Goal: Navigation & Orientation: Find specific page/section

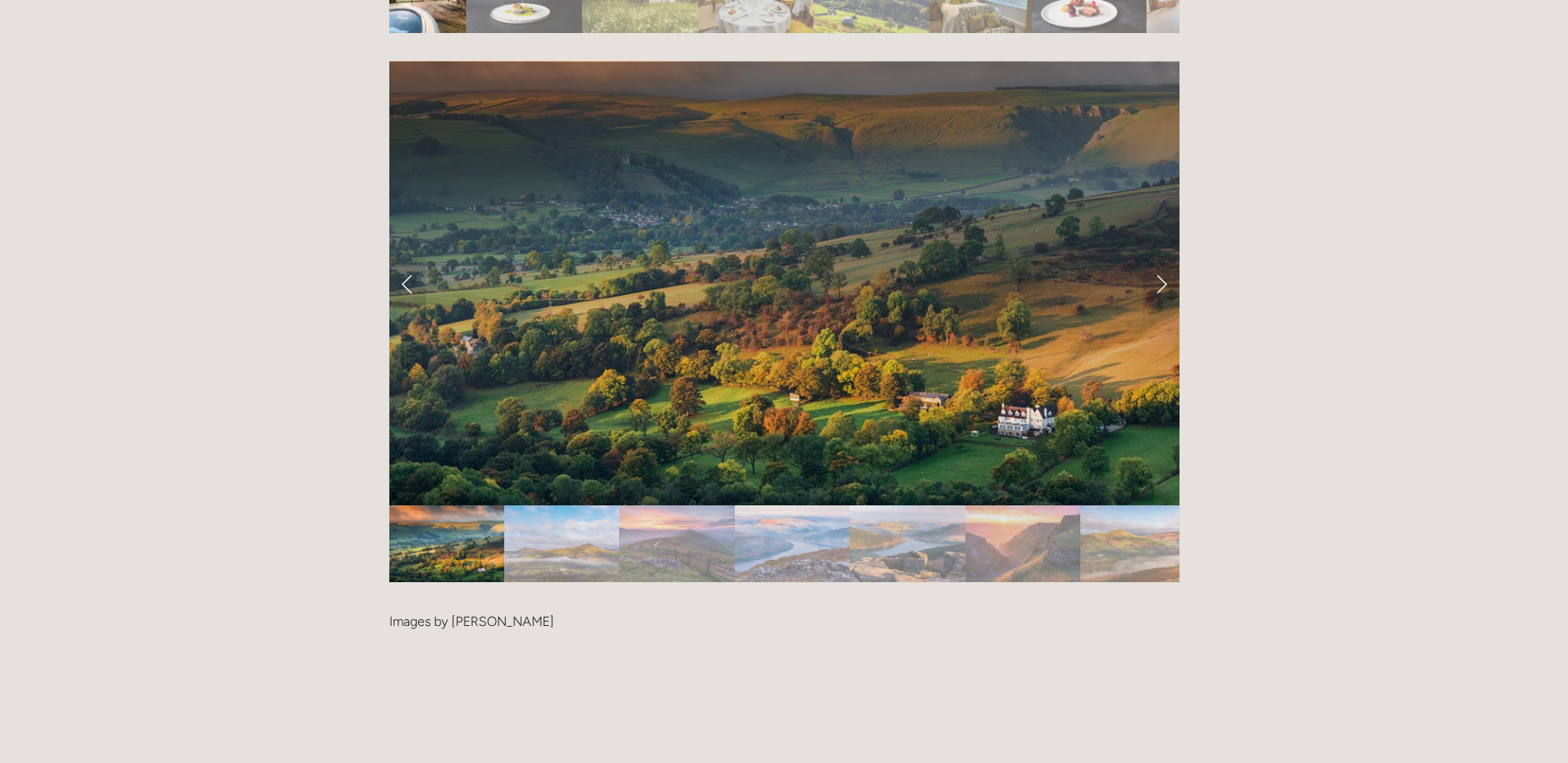
scroll to position [3222, 0]
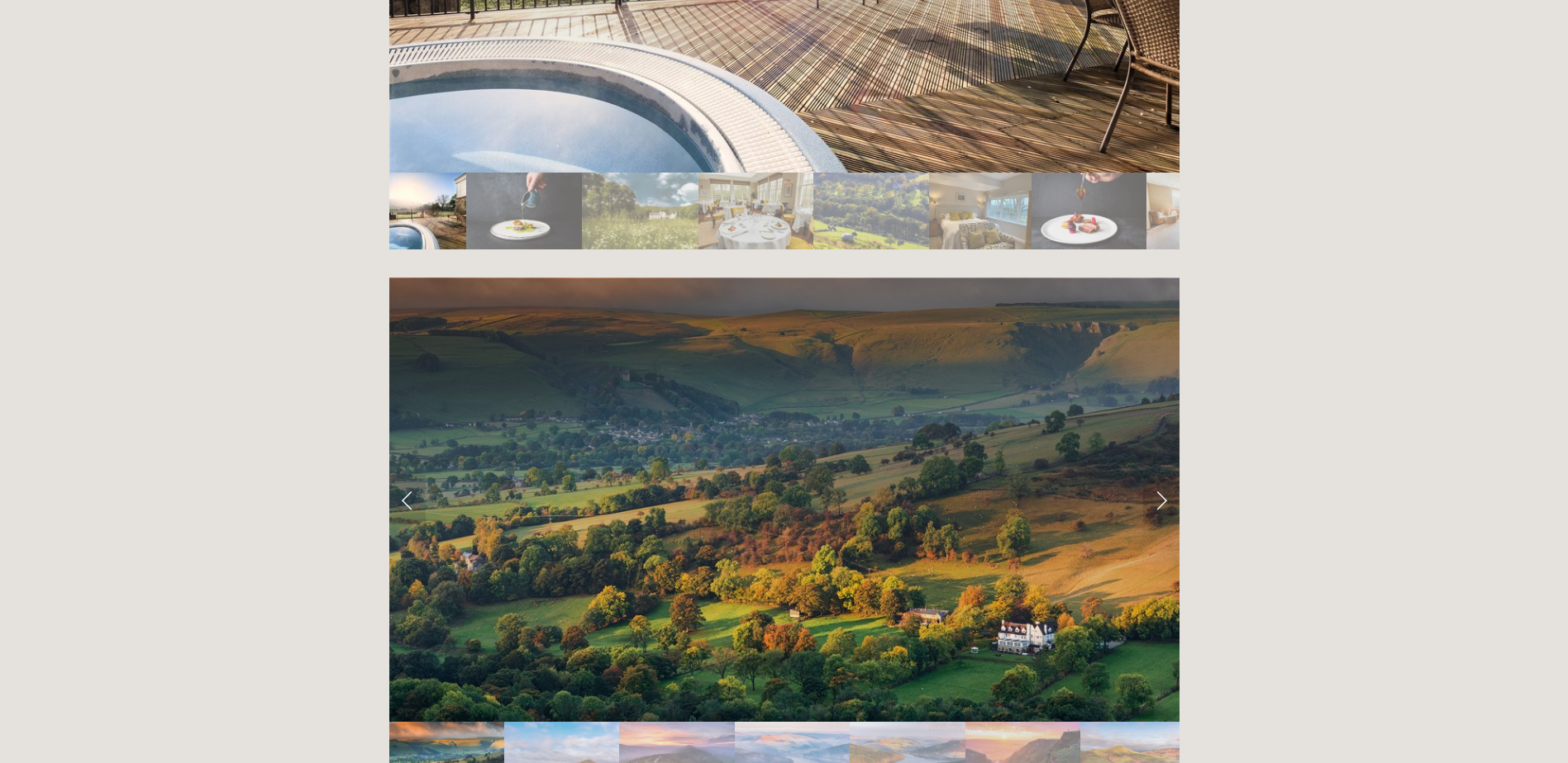
click at [570, 722] on img "Slide 2" at bounding box center [561, 760] width 115 height 77
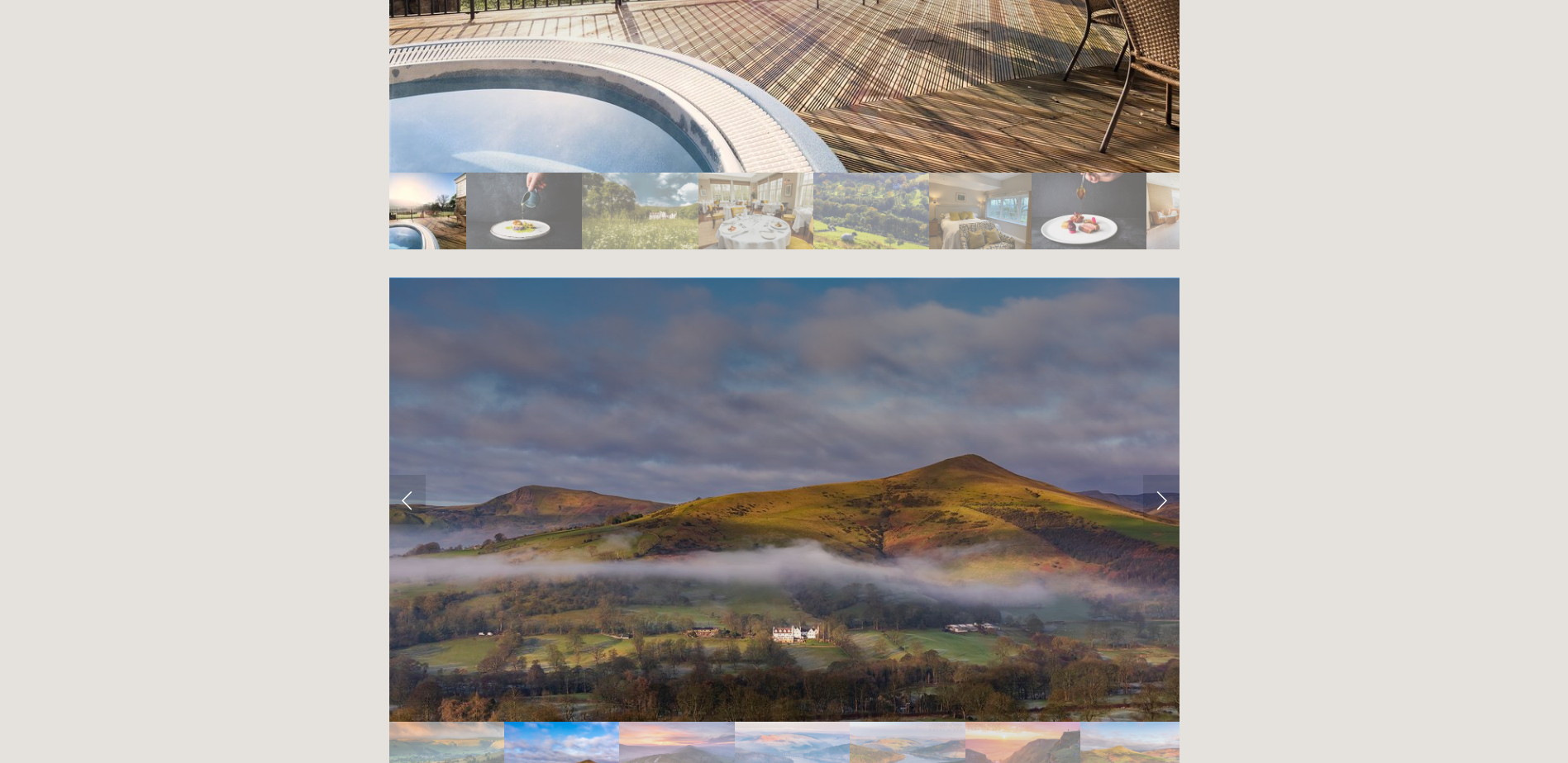
click at [694, 722] on img "Slide 3" at bounding box center [676, 760] width 115 height 77
click at [709, 722] on img "Slide 3" at bounding box center [676, 760] width 115 height 77
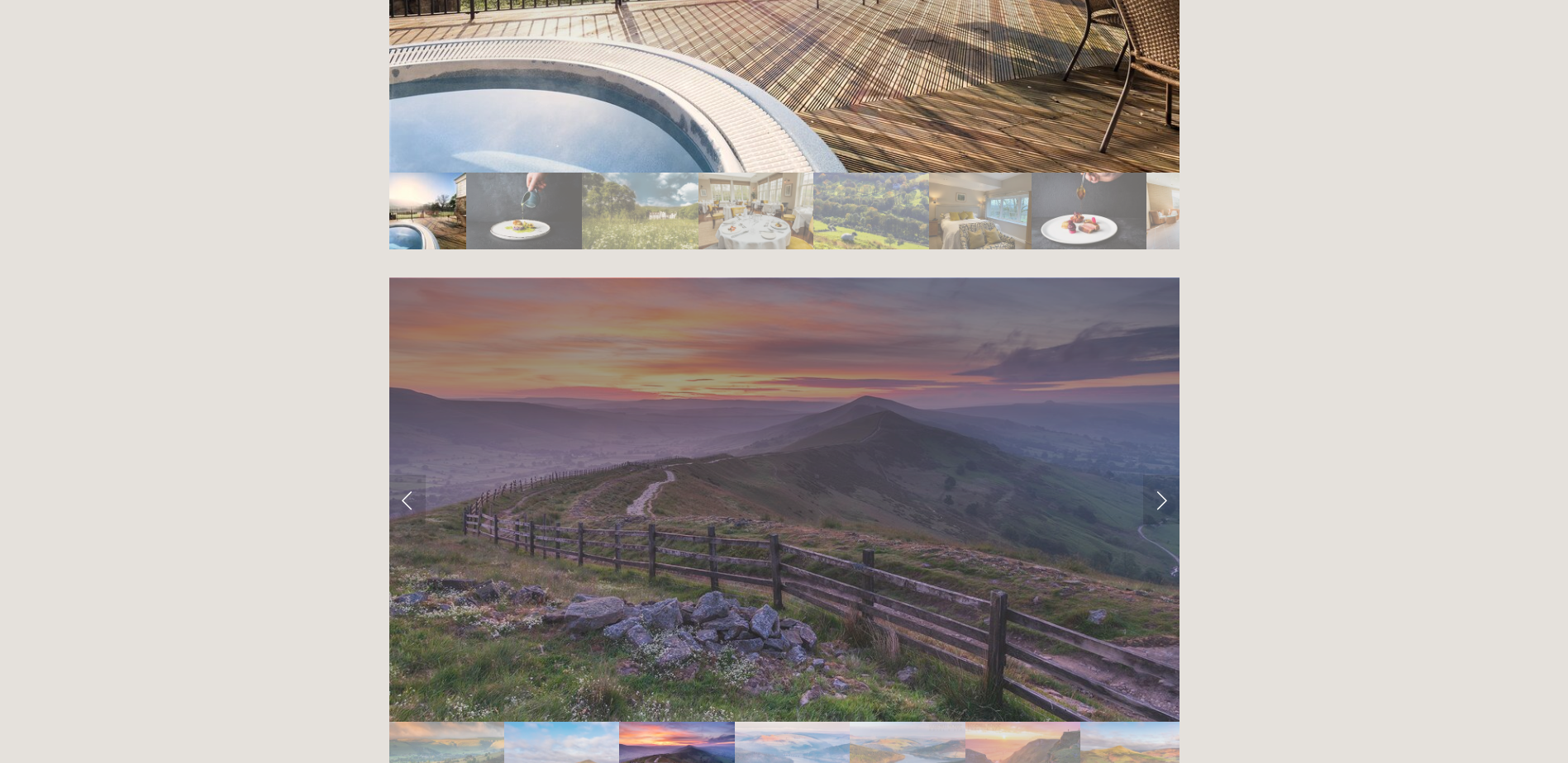
click at [751, 722] on img "Slide 4" at bounding box center [792, 760] width 116 height 77
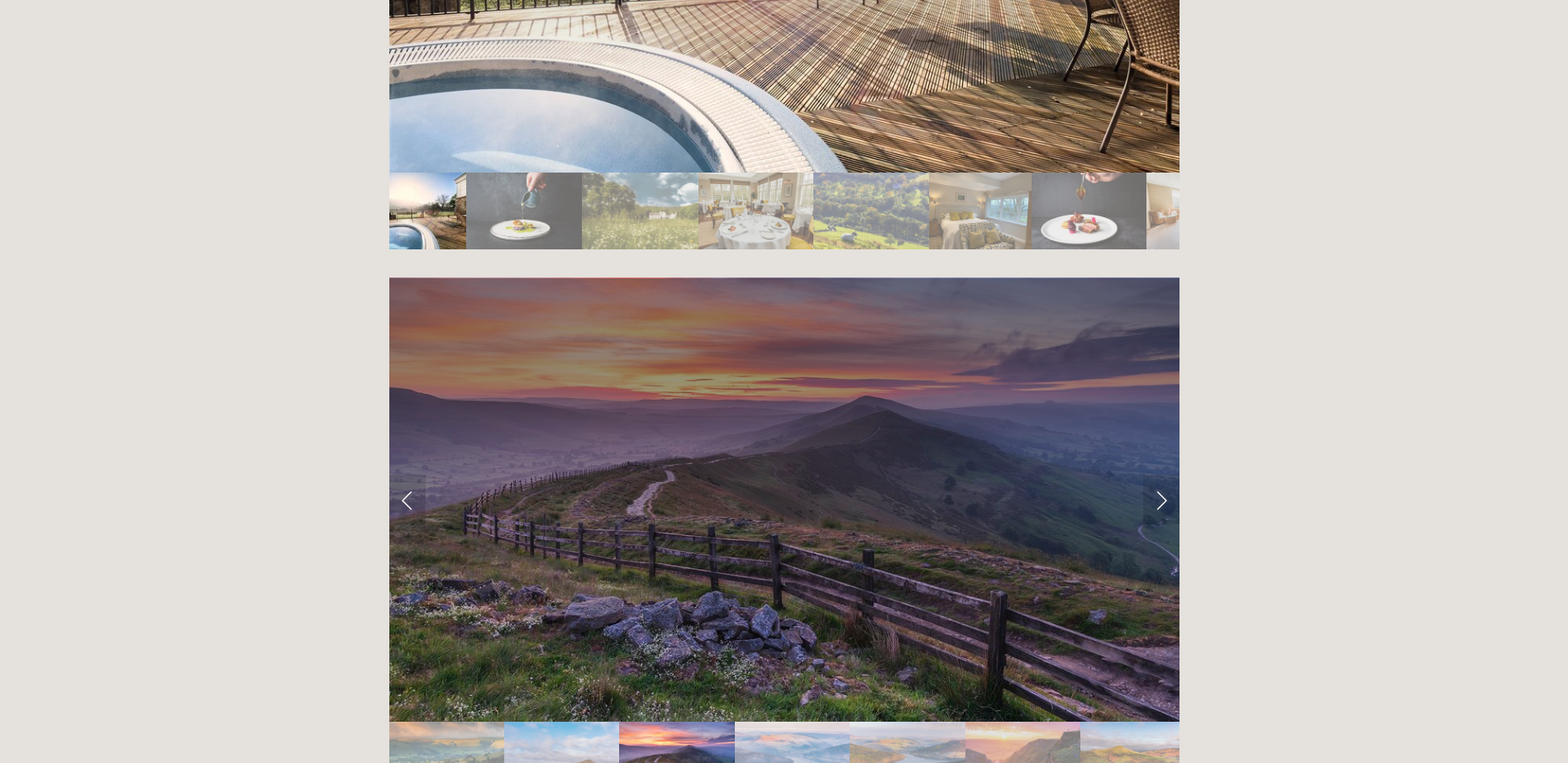
click at [870, 722] on img "Slide 5" at bounding box center [907, 760] width 116 height 77
click at [945, 722] on img "Slide 5" at bounding box center [907, 760] width 116 height 77
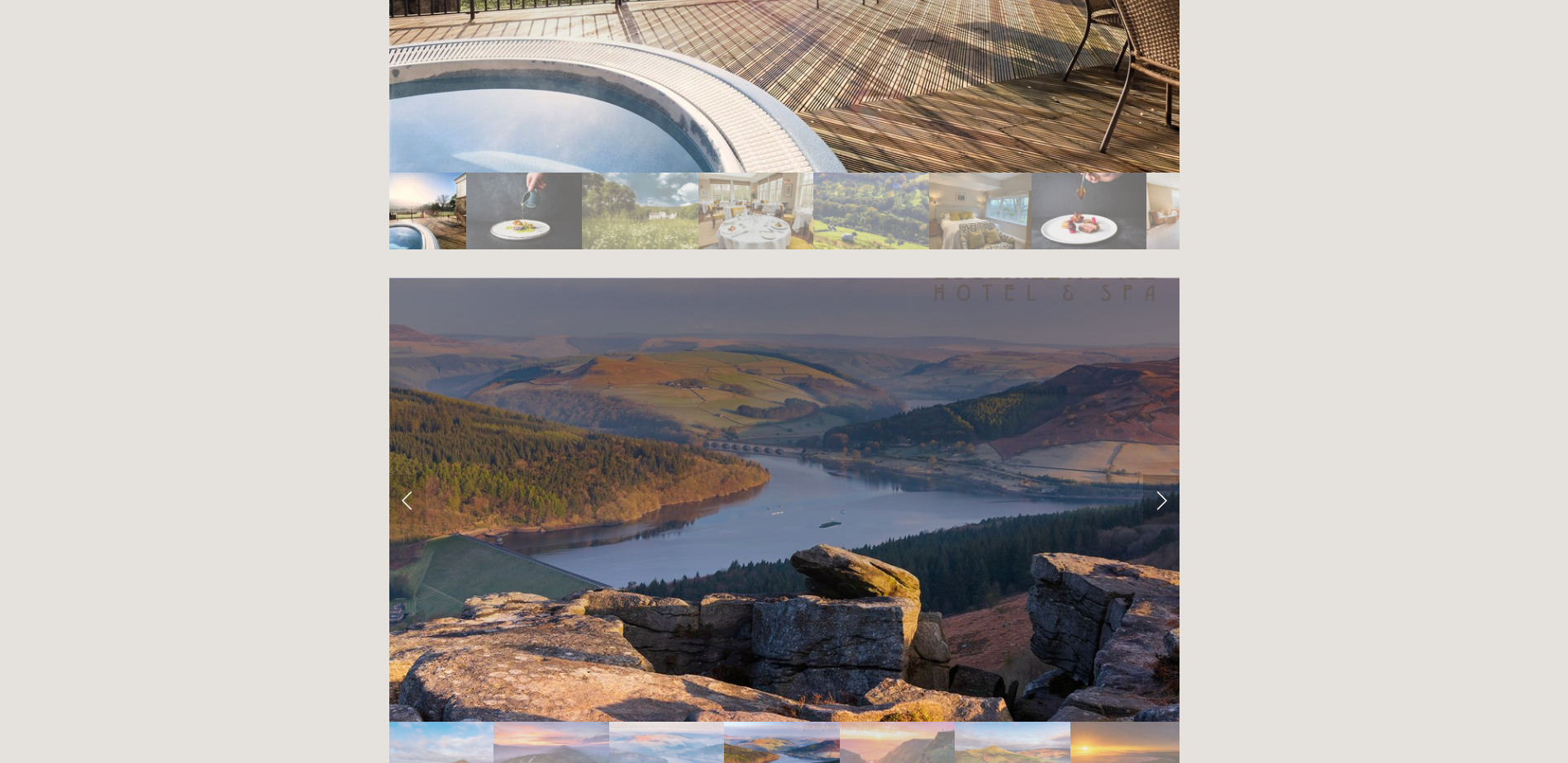
click at [1154, 475] on link "Next Slide" at bounding box center [1161, 499] width 36 height 50
click at [1169, 475] on link "Next Slide" at bounding box center [1161, 499] width 36 height 50
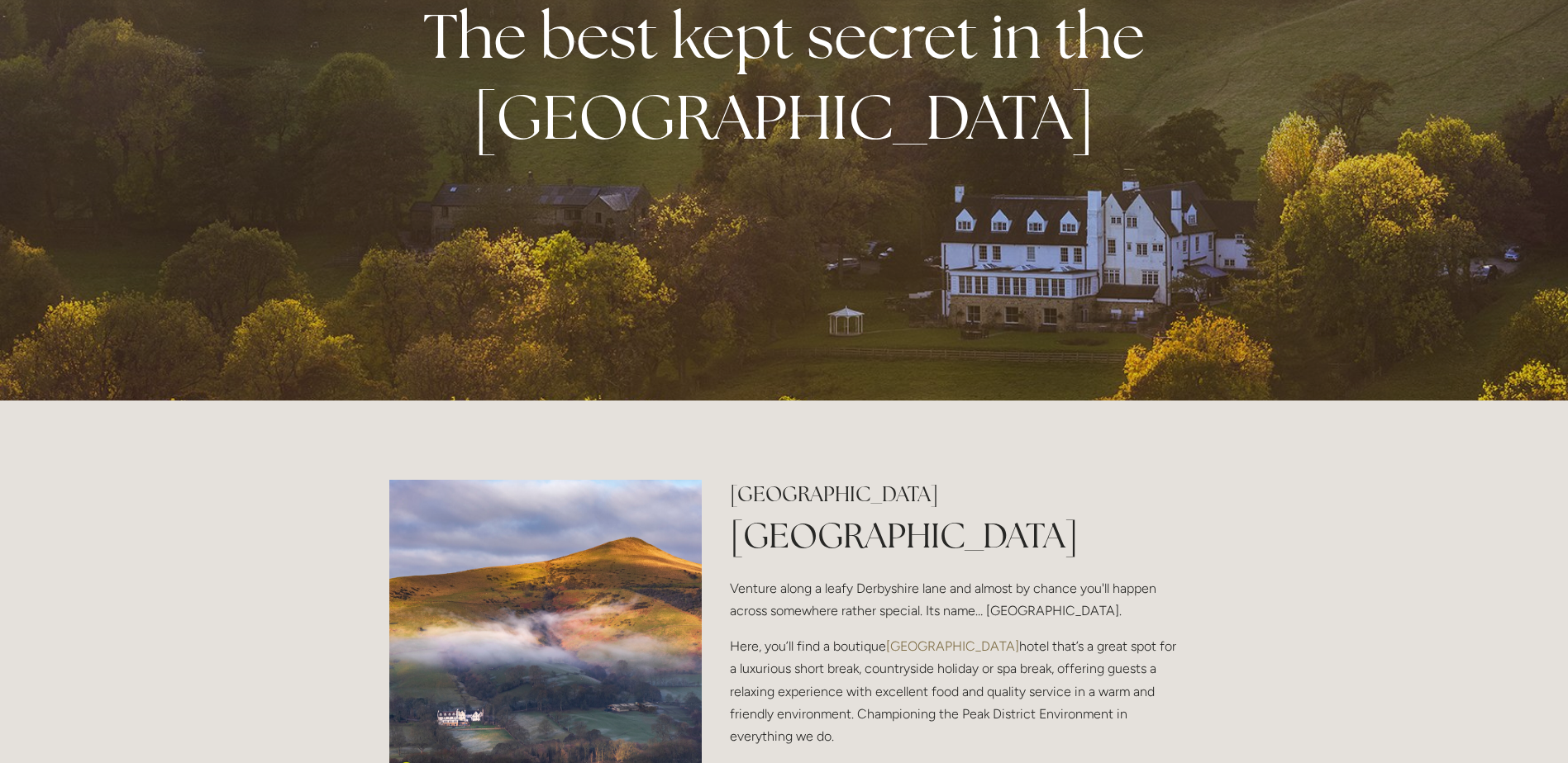
scroll to position [0, 0]
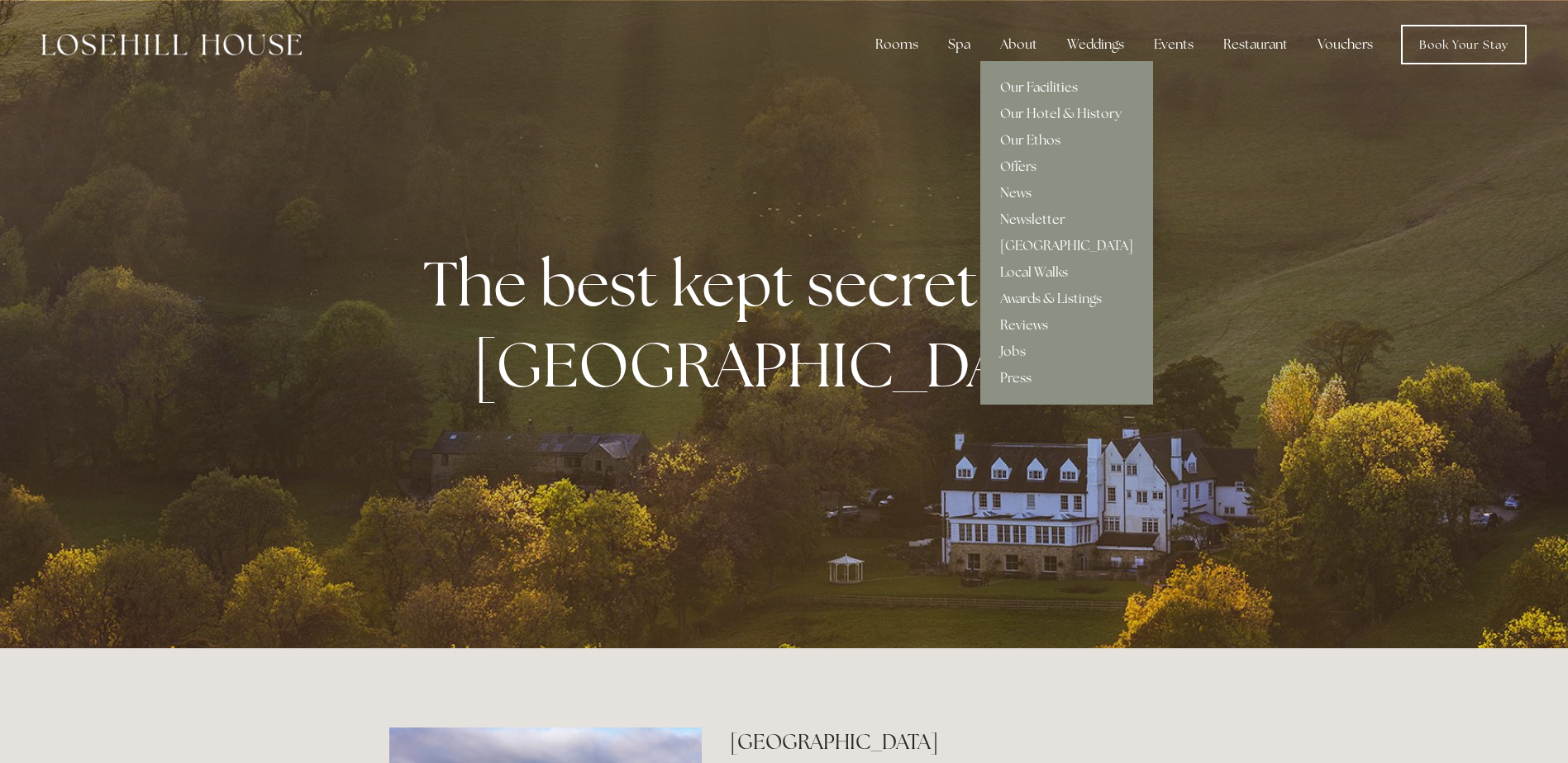
click at [1014, 90] on link "Our Facilities" at bounding box center [1067, 87] width 172 height 26
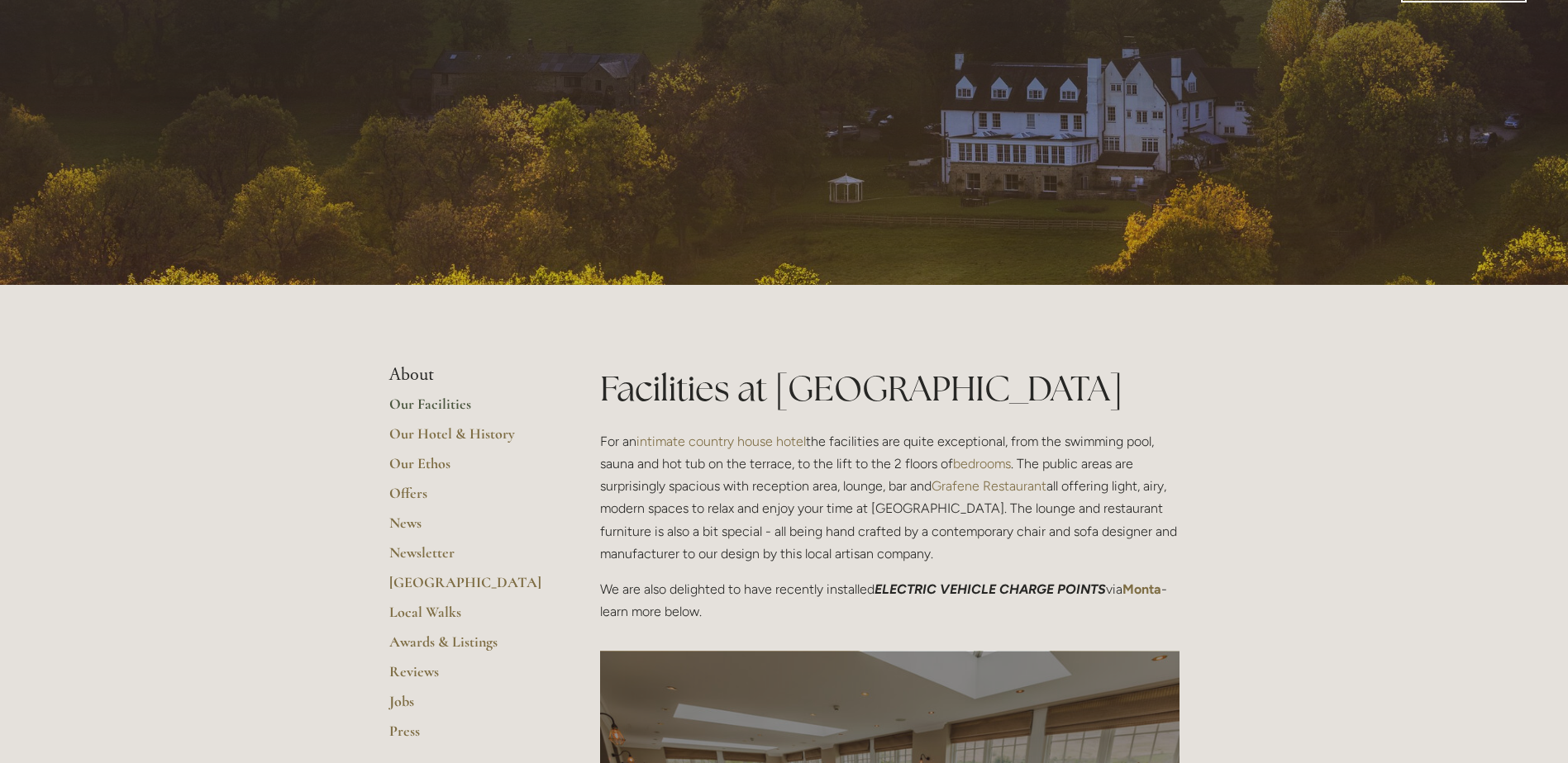
scroll to position [248, 0]
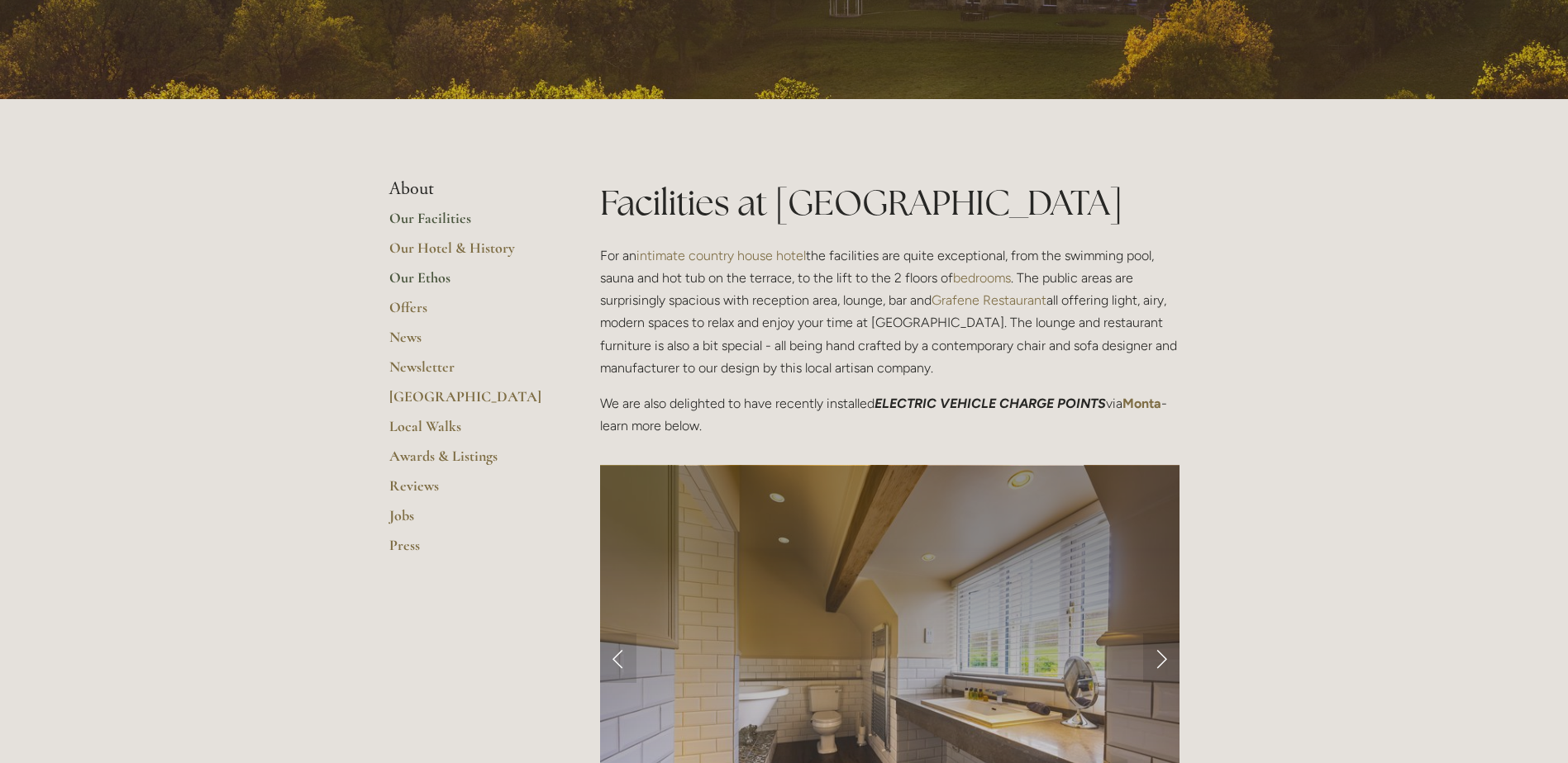
click at [430, 278] on link "Our Ethos" at bounding box center [468, 283] width 158 height 30
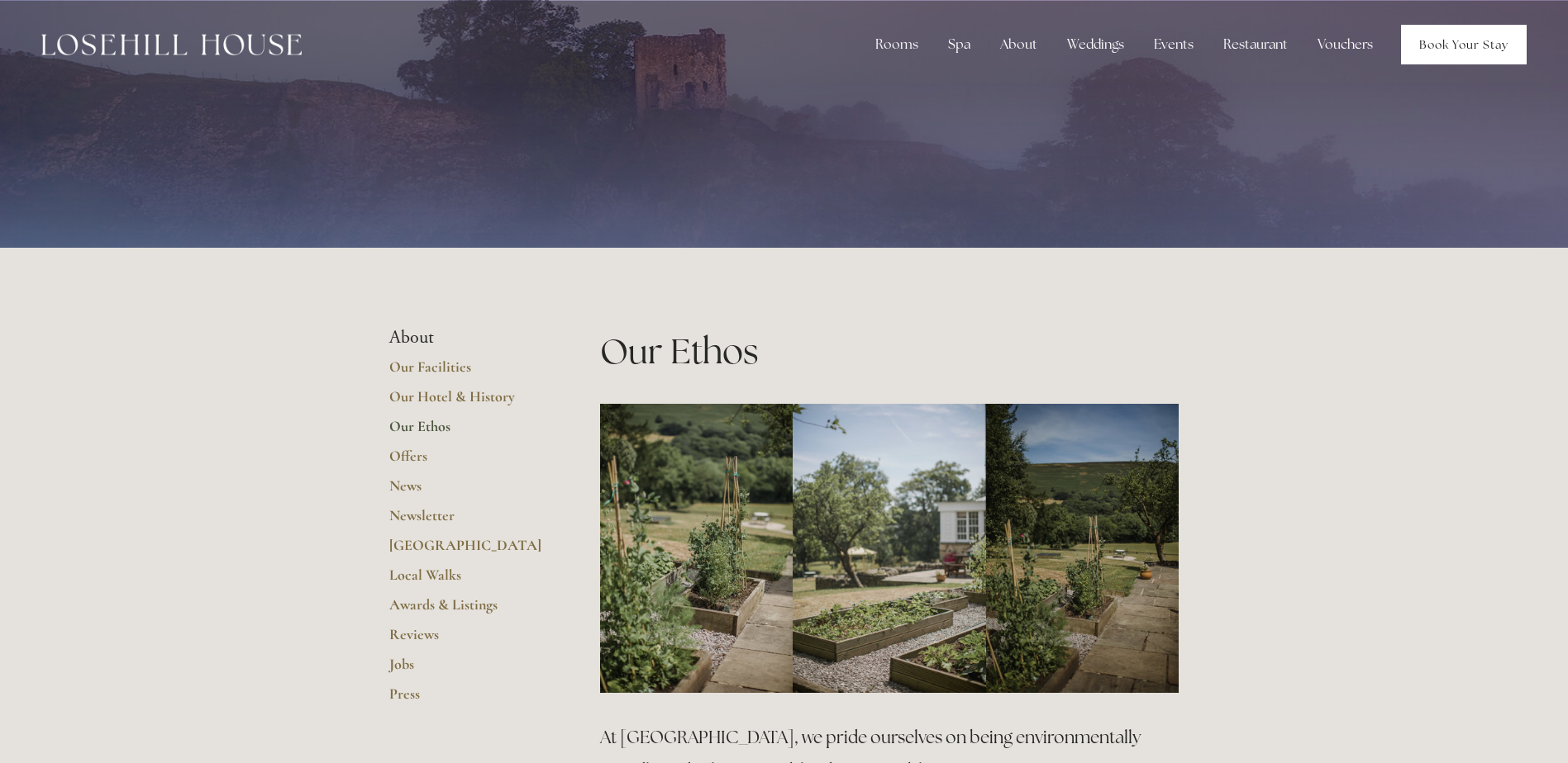
click at [1436, 51] on link "Book Your Stay" at bounding box center [1463, 44] width 126 height 40
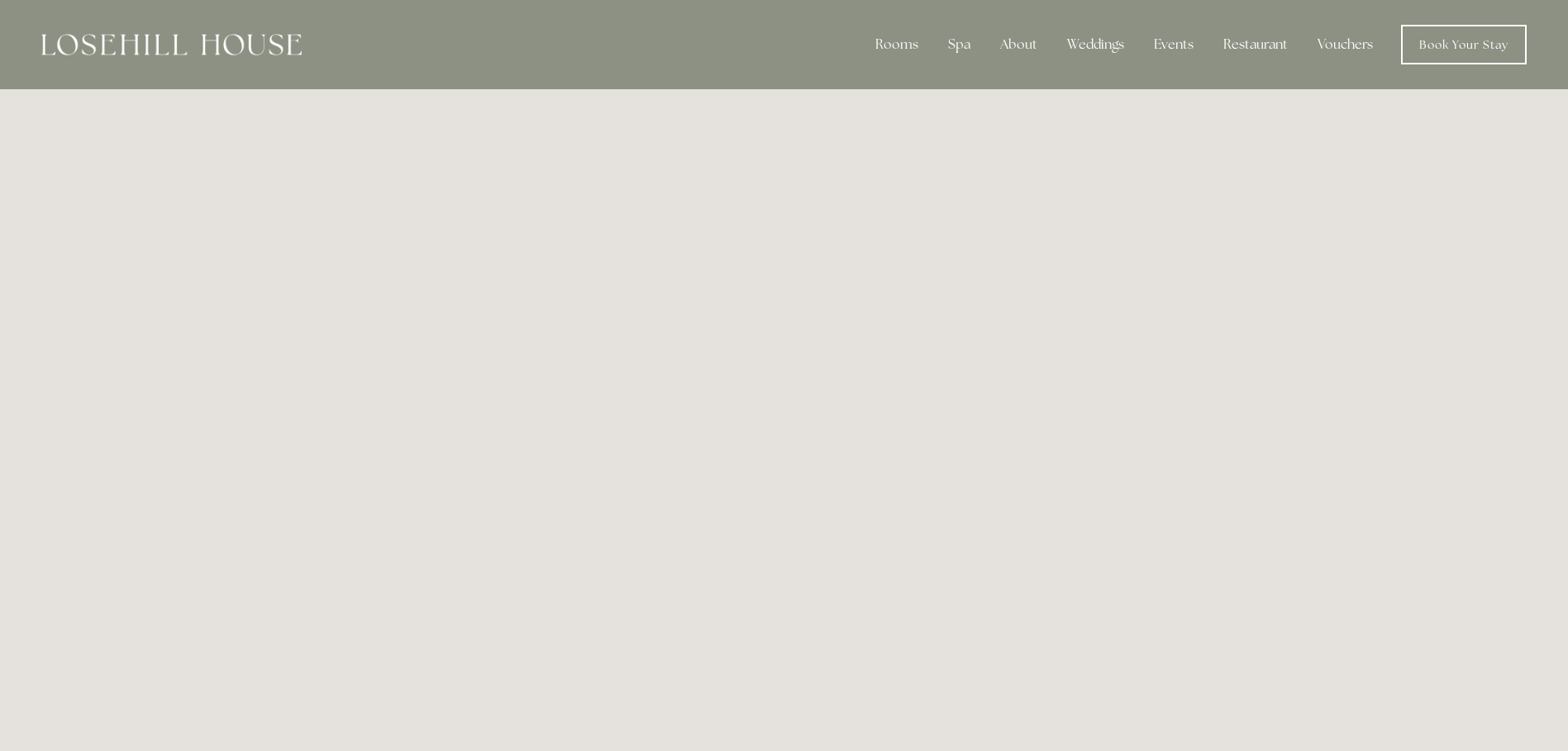
click at [192, 13] on div "Rooms Rooms Your Stay Book a stay Offers Spa About" at bounding box center [784, 45] width 1535 height 90
click at [211, 49] on img at bounding box center [172, 44] width 260 height 21
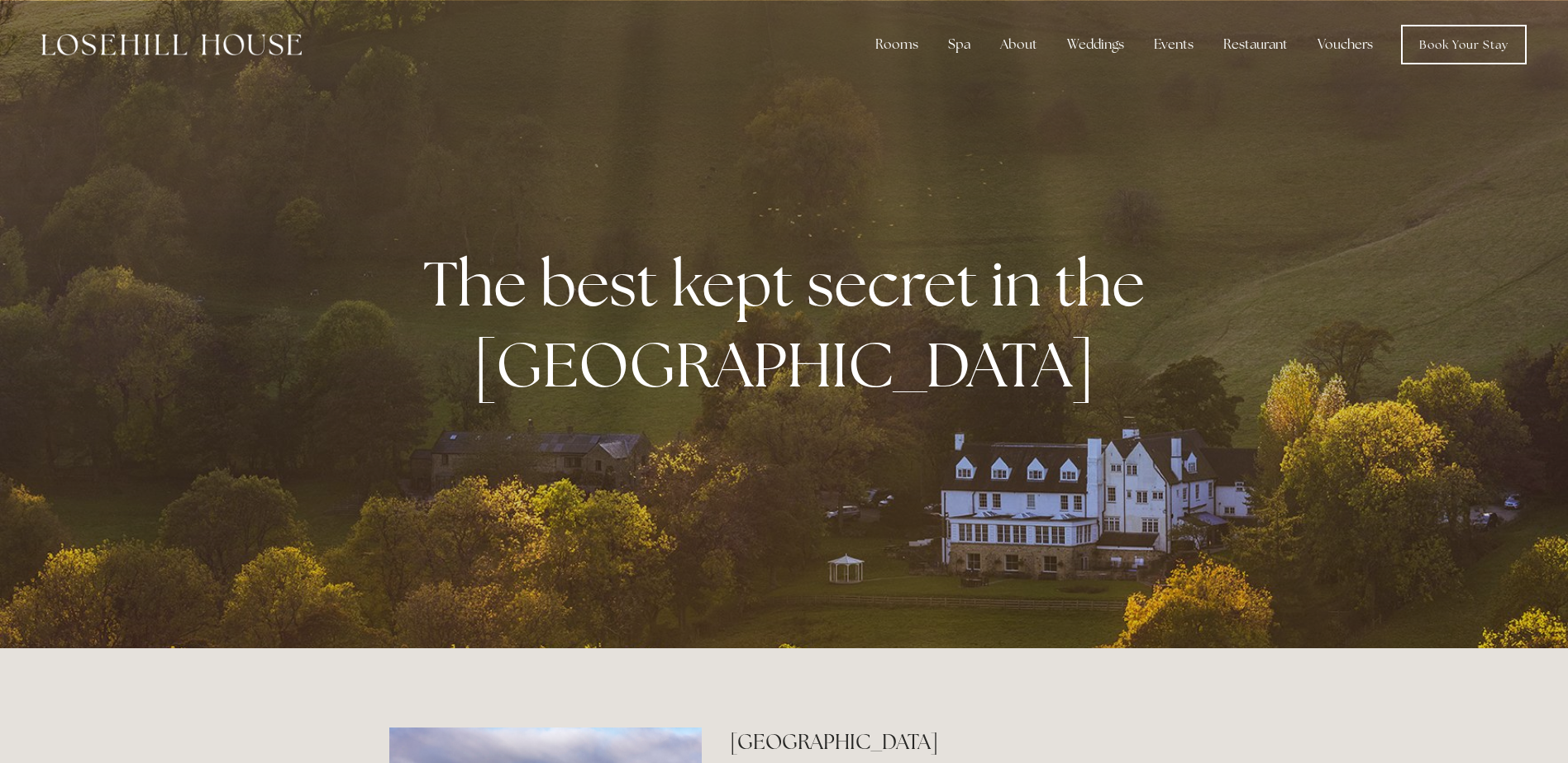
click at [547, 392] on p "The best kept secret in the Peak District" at bounding box center [784, 324] width 757 height 161
